Goal: Information Seeking & Learning: Find specific fact

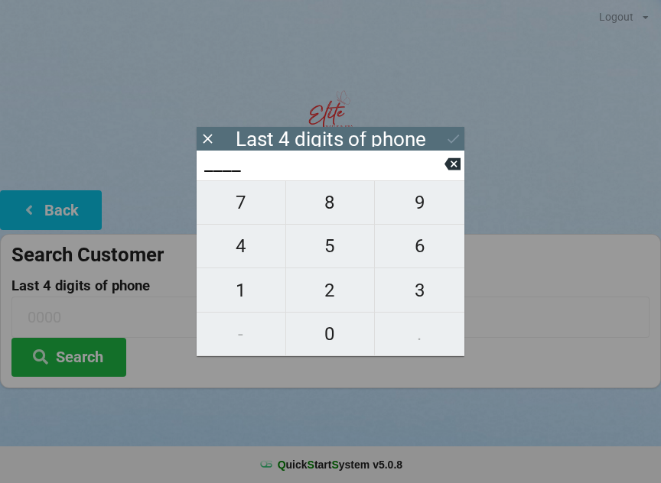
click at [251, 247] on span "4" at bounding box center [241, 246] width 89 height 32
type input "4___"
click at [336, 298] on span "2" at bounding box center [330, 291] width 89 height 32
type input "42__"
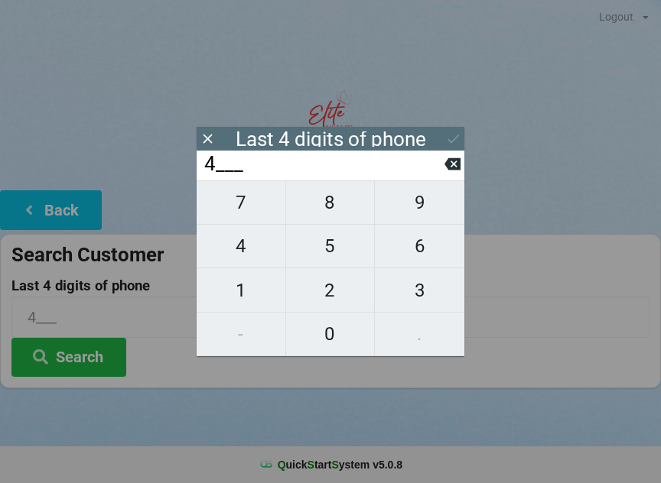
type input "42__"
click at [330, 336] on span "0" at bounding box center [330, 334] width 89 height 32
type input "420_"
click at [420, 213] on span "9" at bounding box center [419, 203] width 89 height 32
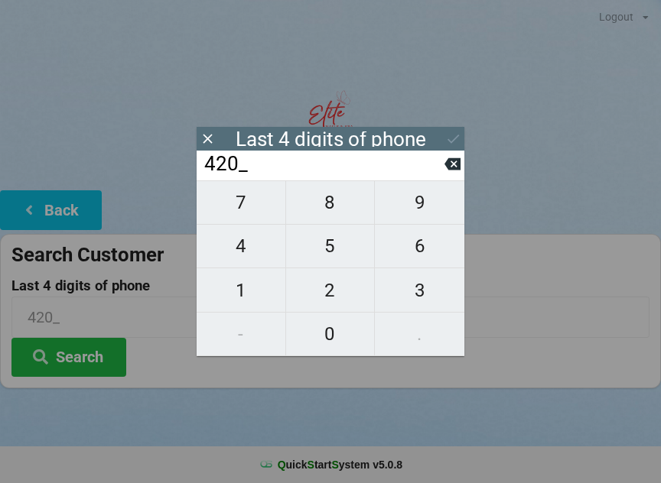
type input "4209"
click at [447, 138] on icon at bounding box center [453, 139] width 16 height 16
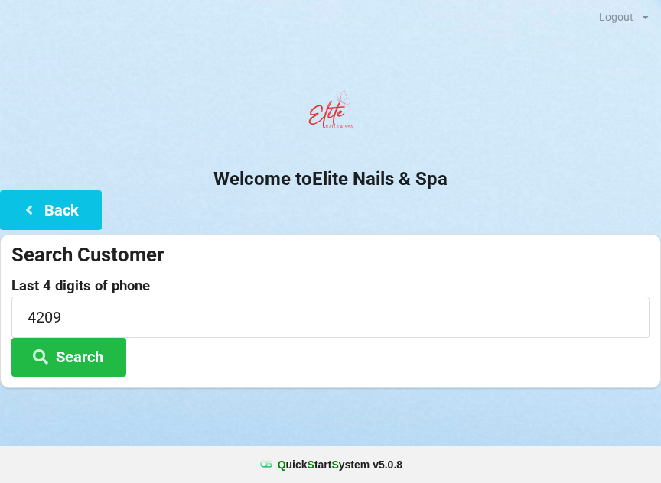
click at [92, 353] on button "Search" at bounding box center [68, 357] width 115 height 39
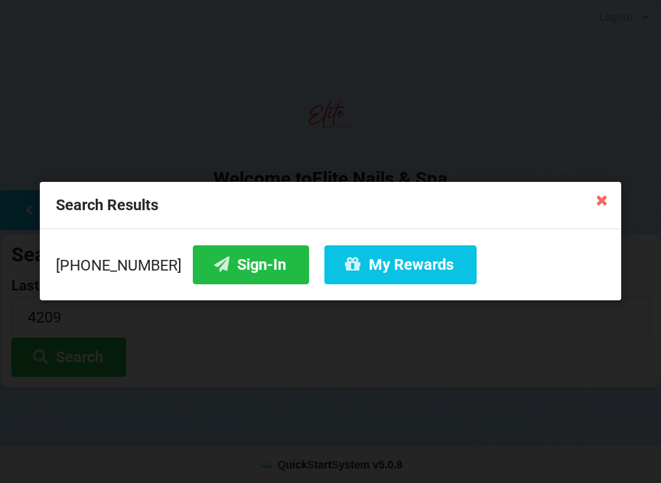
click at [349, 270] on button "My Rewards" at bounding box center [400, 264] width 152 height 39
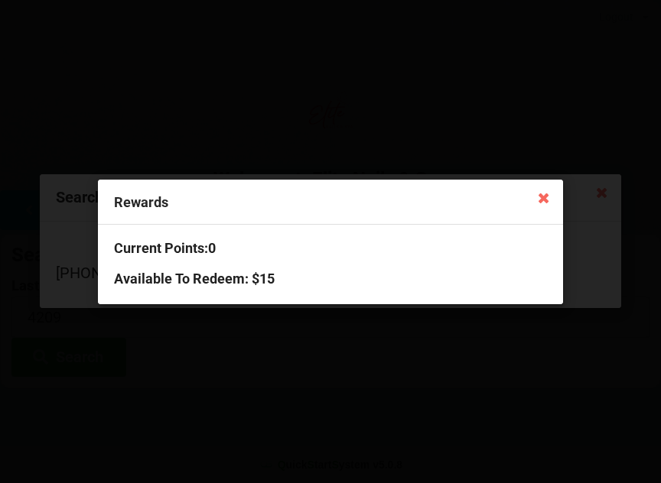
click at [545, 197] on icon at bounding box center [543, 197] width 24 height 24
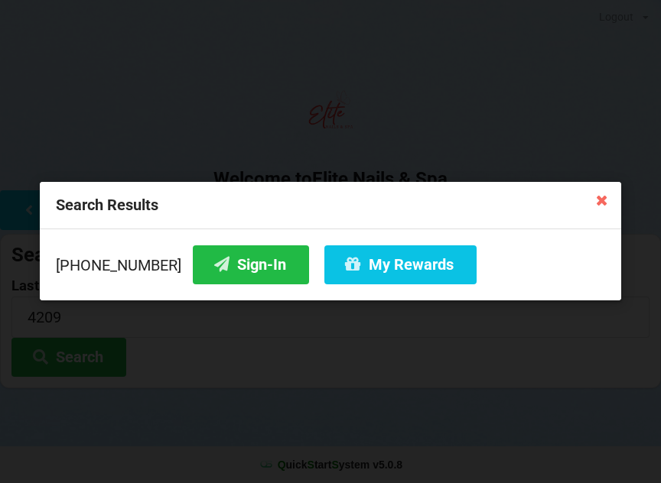
click at [233, 265] on button "Sign-In" at bounding box center [251, 264] width 116 height 39
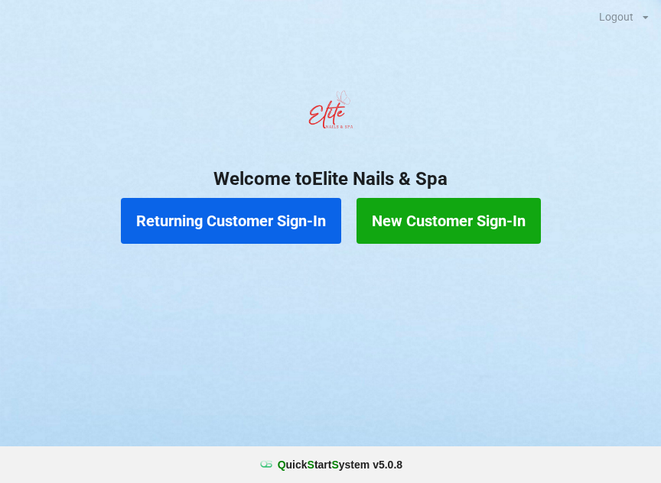
click at [278, 226] on button "Returning Customer Sign-In" at bounding box center [231, 221] width 220 height 46
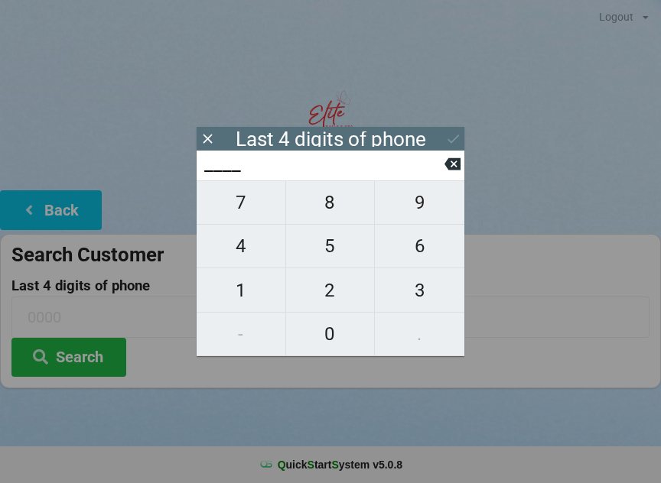
click at [337, 298] on span "2" at bounding box center [330, 291] width 89 height 32
type input "2___"
click at [413, 259] on span "6" at bounding box center [419, 246] width 89 height 32
type input "26__"
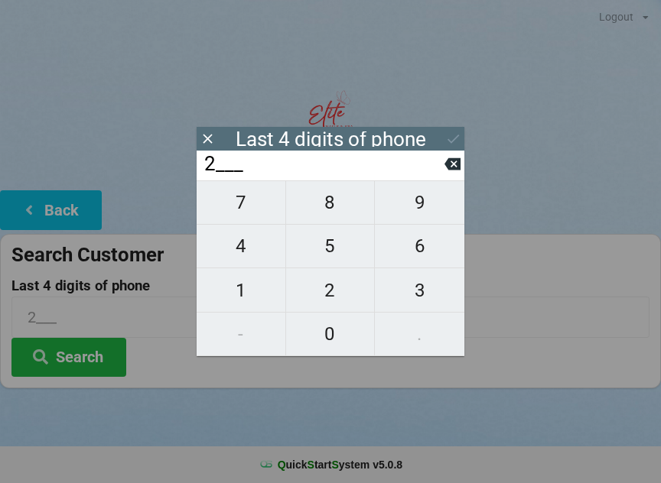
type input "26__"
click at [457, 171] on icon at bounding box center [452, 164] width 16 height 12
click at [452, 171] on icon at bounding box center [452, 164] width 16 height 12
click at [336, 325] on span "0" at bounding box center [330, 334] width 89 height 32
type input "0___"
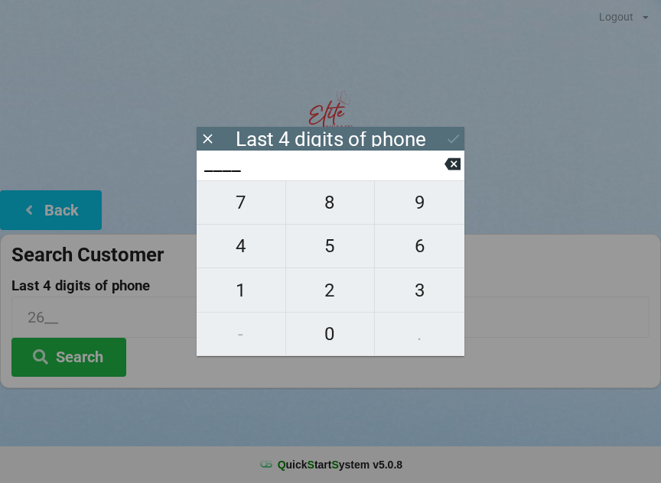
type input "0___"
click at [407, 259] on span "6" at bounding box center [419, 246] width 89 height 32
type input "06__"
click at [327, 255] on span "5" at bounding box center [330, 246] width 89 height 32
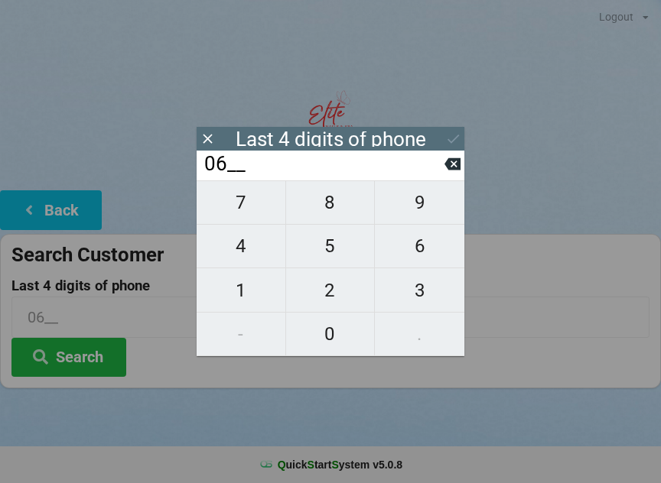
type input "065_"
click at [336, 332] on span "0" at bounding box center [330, 334] width 89 height 32
type input "0650"
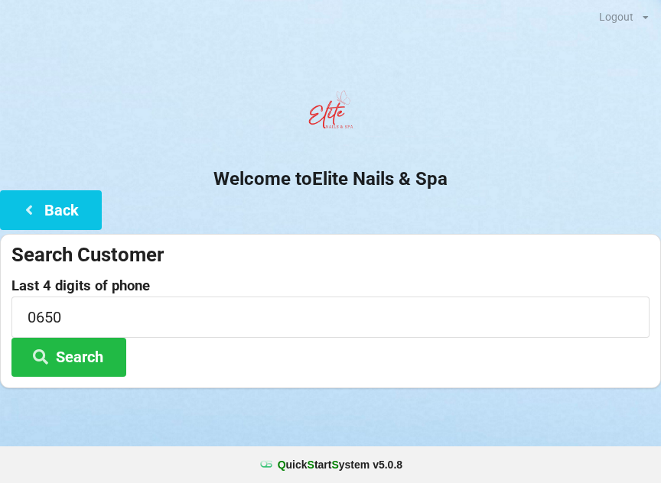
click at [104, 356] on button "Search" at bounding box center [68, 357] width 115 height 39
click at [93, 309] on input "0650" at bounding box center [330, 317] width 638 height 41
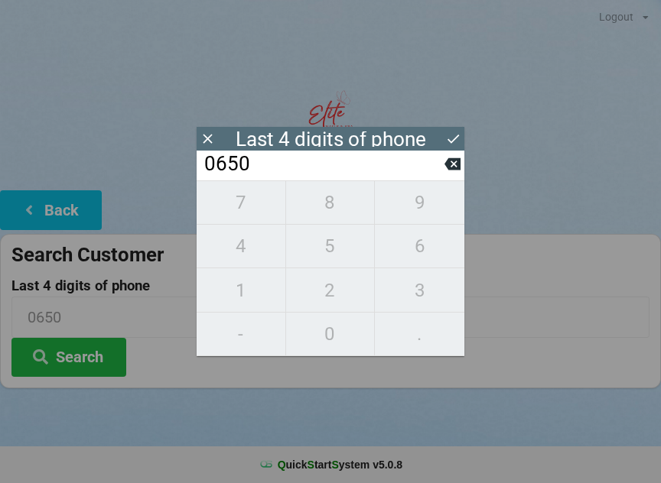
click at [449, 171] on icon at bounding box center [452, 164] width 16 height 12
click at [447, 172] on icon at bounding box center [452, 164] width 16 height 16
click at [449, 171] on icon at bounding box center [452, 164] width 16 height 12
click at [453, 168] on icon at bounding box center [452, 164] width 16 height 16
type input "____"
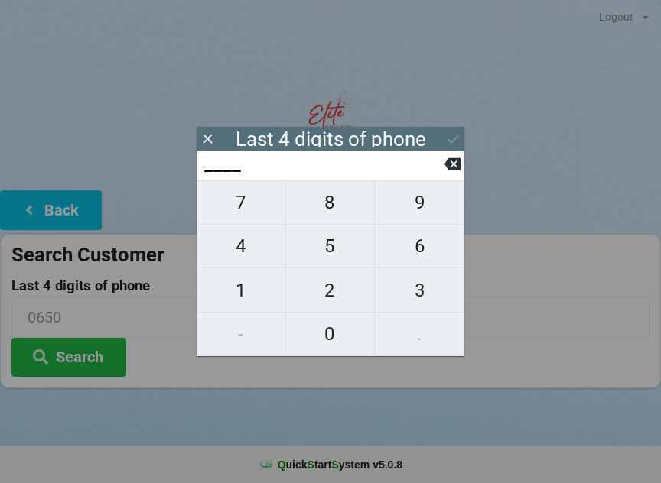
click at [255, 288] on span "1" at bounding box center [241, 291] width 89 height 32
type input "1___"
click at [426, 246] on span "6" at bounding box center [419, 246] width 89 height 32
type input "16__"
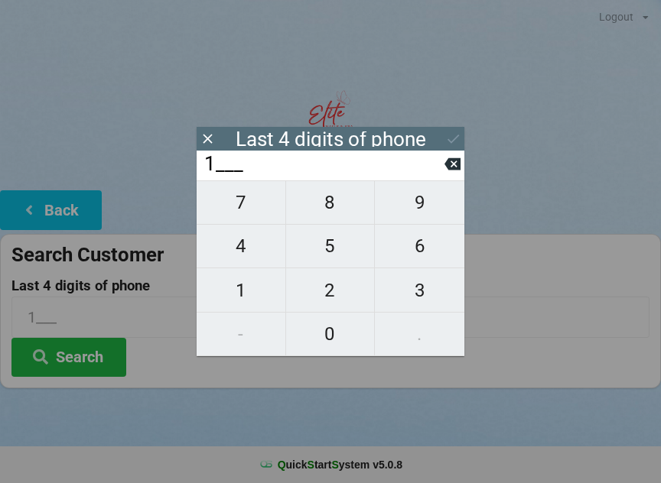
type input "16__"
click at [424, 207] on span "9" at bounding box center [419, 203] width 89 height 32
type input "169_"
click at [268, 294] on span "1" at bounding box center [241, 291] width 89 height 32
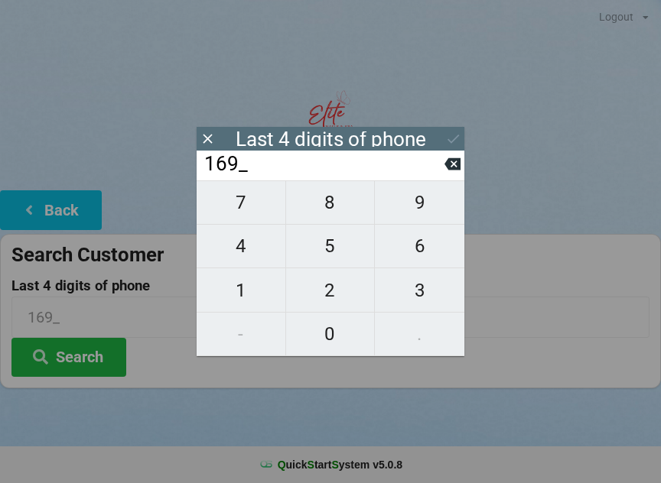
type input "1691"
click at [459, 174] on button at bounding box center [452, 164] width 16 height 21
click at [450, 174] on button at bounding box center [452, 164] width 16 height 21
click at [453, 174] on button at bounding box center [452, 164] width 16 height 21
type input "1___"
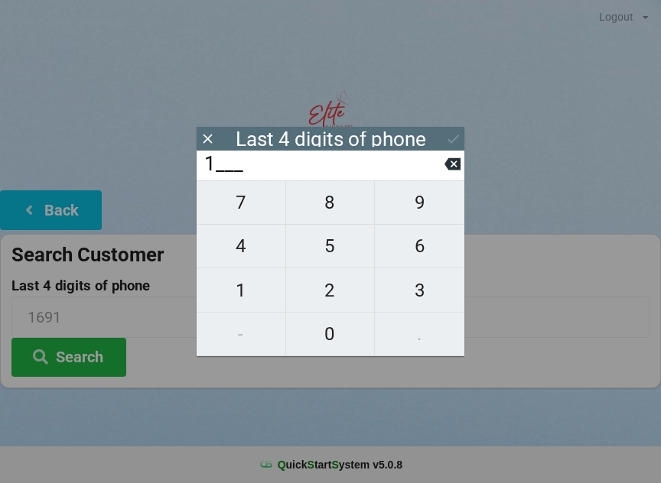
click at [427, 212] on span "9" at bounding box center [419, 203] width 89 height 32
type input "19__"
click at [423, 248] on span "6" at bounding box center [419, 246] width 89 height 32
type input "196_"
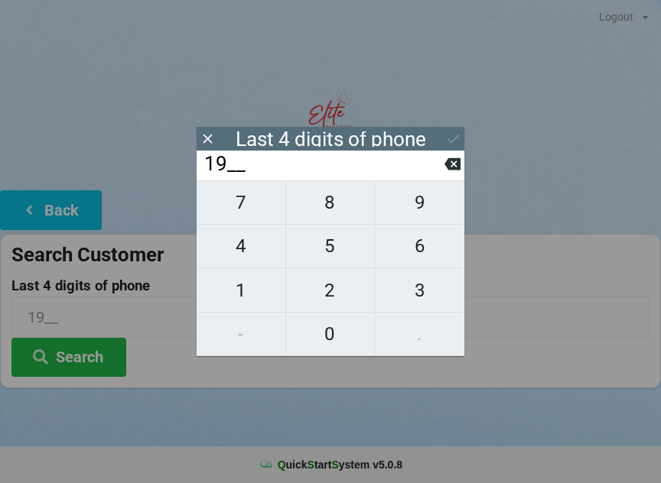
type input "196_"
click at [260, 297] on span "1" at bounding box center [241, 291] width 89 height 32
type input "1961"
click at [107, 362] on button "Search" at bounding box center [68, 357] width 115 height 39
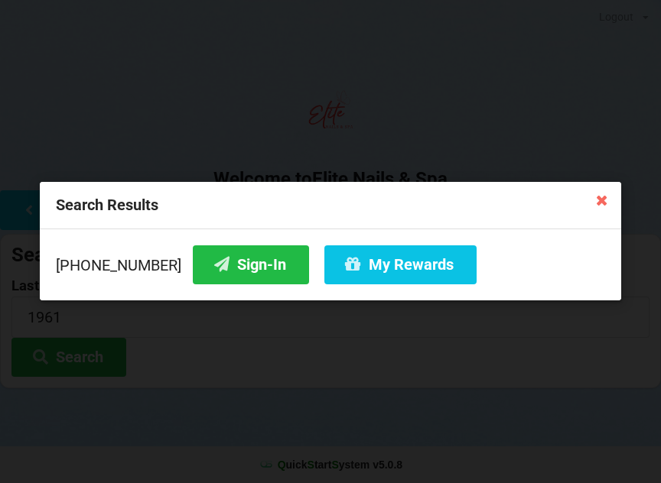
click at [249, 271] on button "Sign-In" at bounding box center [251, 264] width 116 height 39
